Goal: Find specific fact: Find specific fact

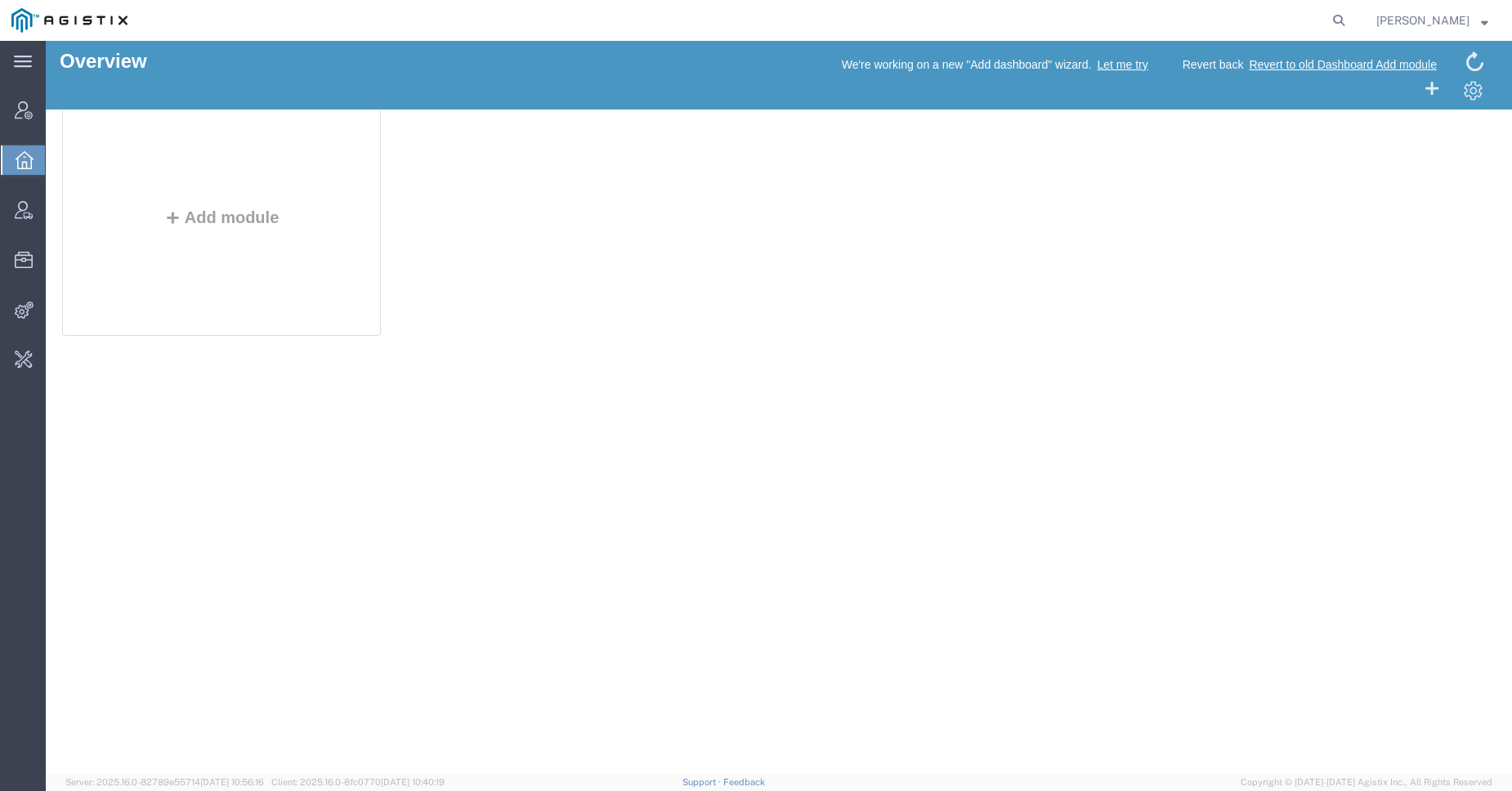
click at [384, 781] on span "Client: 2025.16.0-8fc0770 2025-08-11 10:40:19" at bounding box center [358, 782] width 173 height 9
copy span "8fc0770"
